Goal: Navigation & Orientation: Find specific page/section

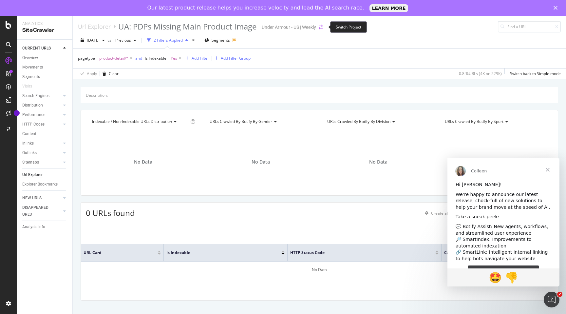
click at [321, 26] on icon "arrow-right-arrow-left" at bounding box center [321, 27] width 4 height 5
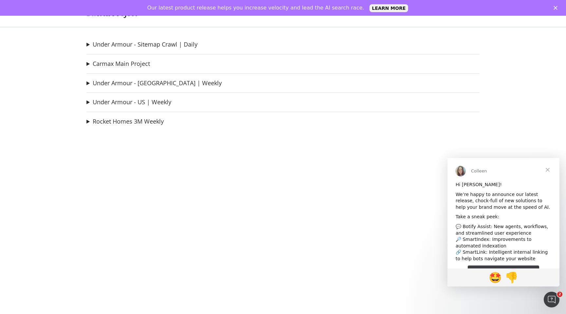
click at [556, 7] on polygon "Close" at bounding box center [555, 8] width 4 height 4
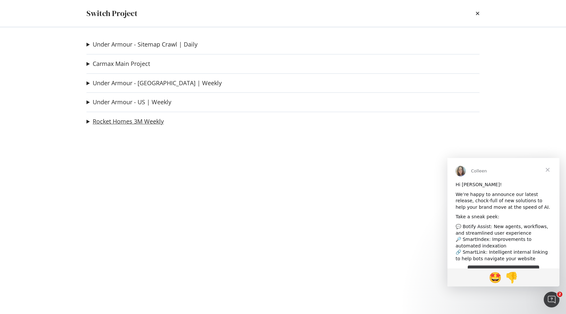
click at [124, 118] on link "Rocket Homes 3M Weekly" at bounding box center [128, 121] width 71 height 7
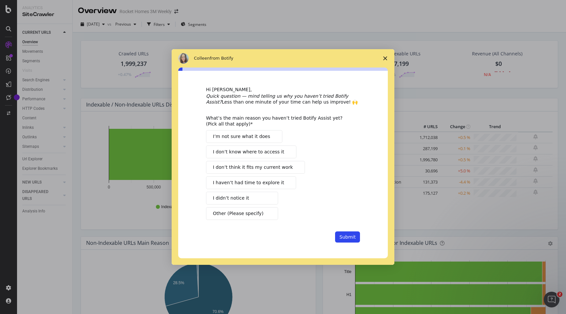
click at [383, 57] on polygon "Close survey" at bounding box center [385, 58] width 4 height 4
